Goal: Information Seeking & Learning: Compare options

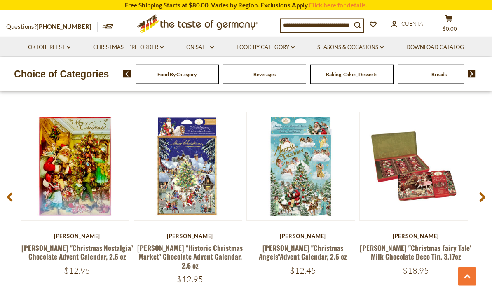
scroll to position [1045, 0]
click at [433, 171] on link at bounding box center [413, 166] width 91 height 91
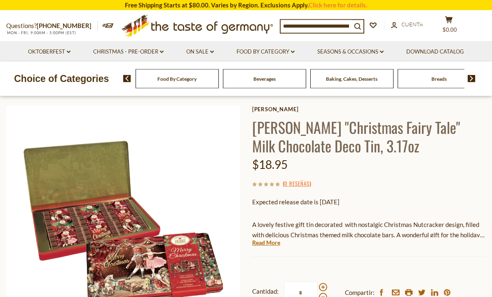
scroll to position [33, 0]
click at [134, 221] on img at bounding box center [123, 223] width 234 height 234
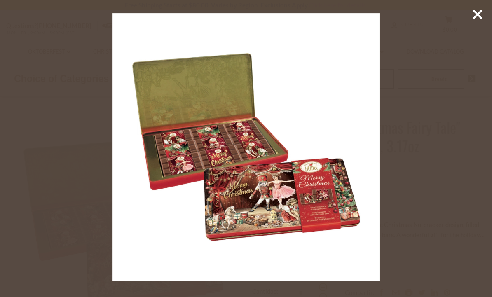
click at [479, 16] on line at bounding box center [477, 14] width 8 height 8
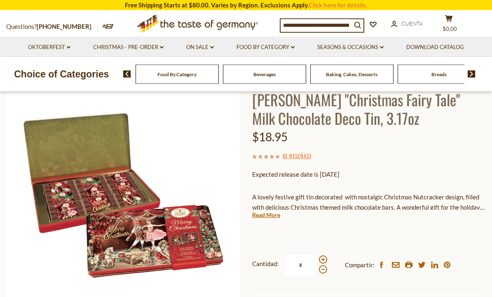
scroll to position [56, 0]
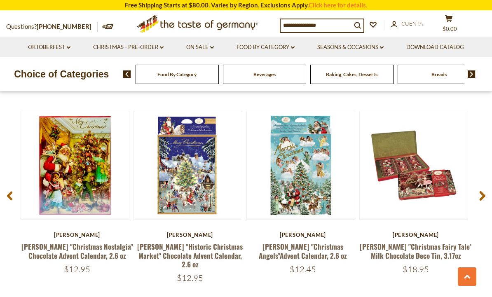
scroll to position [1054, 0]
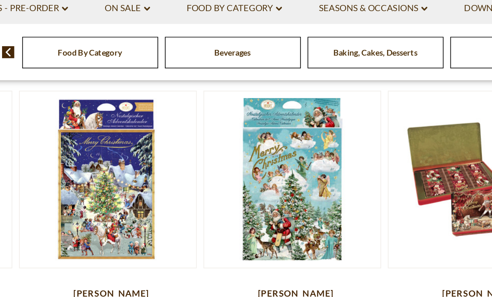
click at [142, 121] on link at bounding box center [187, 152] width 91 height 91
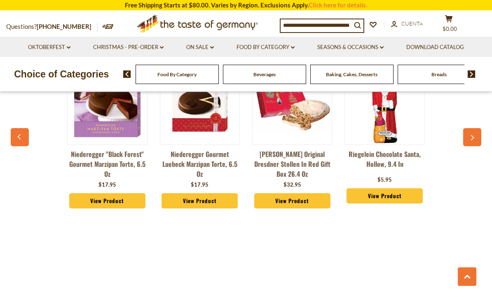
click at [431, 141] on div "Riegelein Chocolate Lucky Pig, 40g $6.95 View Product" at bounding box center [477, 142] width 92 height 180
